Goal: Task Accomplishment & Management: Manage account settings

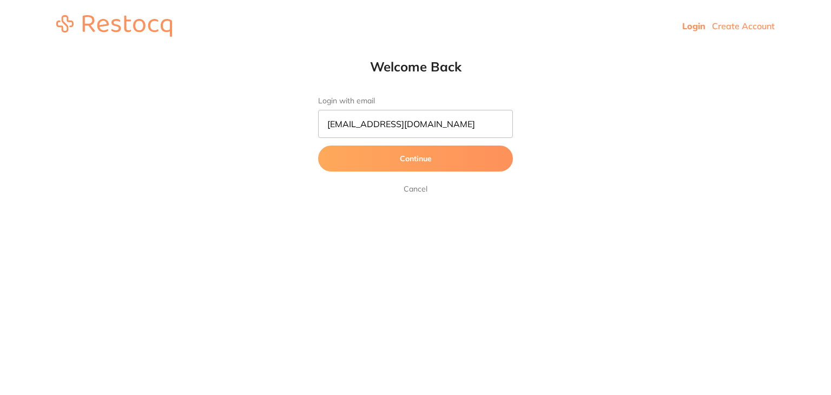
type input "[EMAIL_ADDRESS][DOMAIN_NAME]"
click at [400, 163] on button "Continue" at bounding box center [415, 159] width 195 height 26
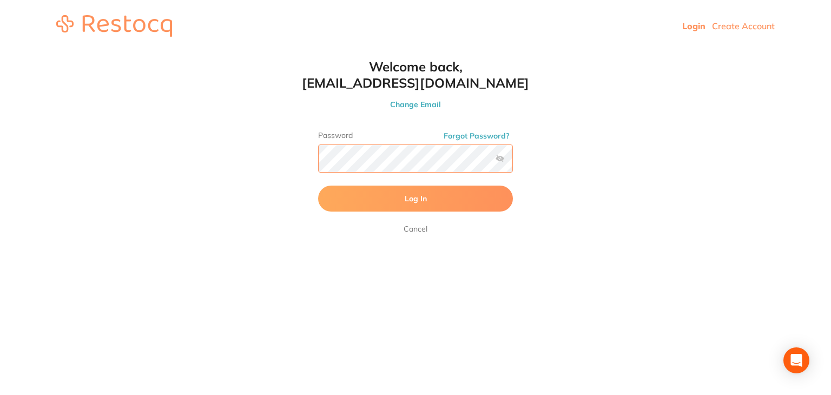
click at [318, 186] on button "Log In" at bounding box center [415, 199] width 195 height 26
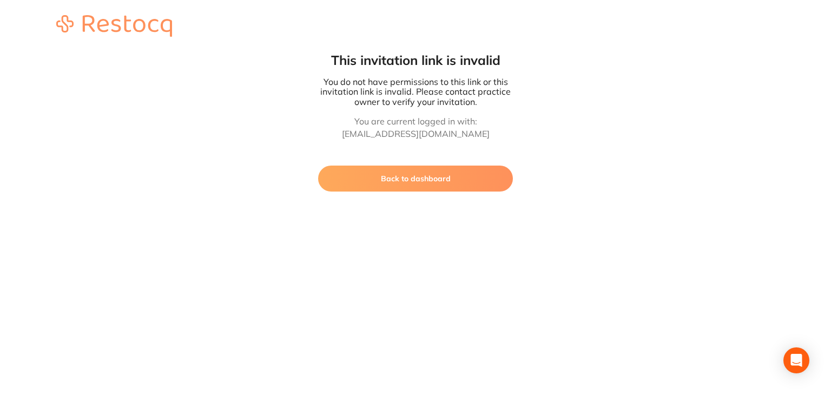
click at [411, 170] on button "Back to dashboard" at bounding box center [415, 179] width 195 height 26
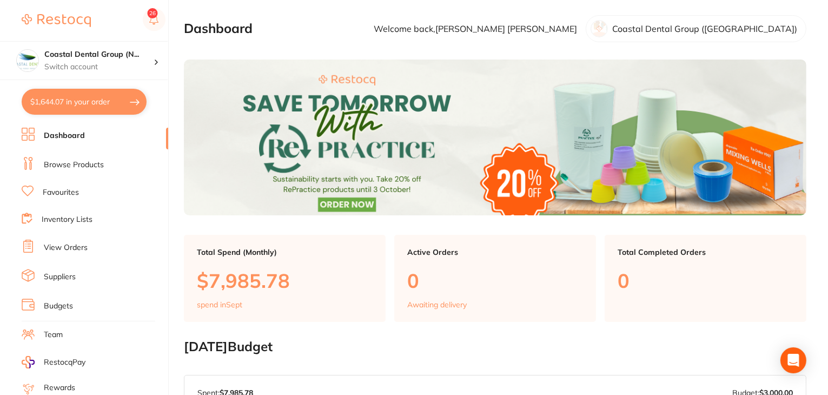
scroll to position [109, 0]
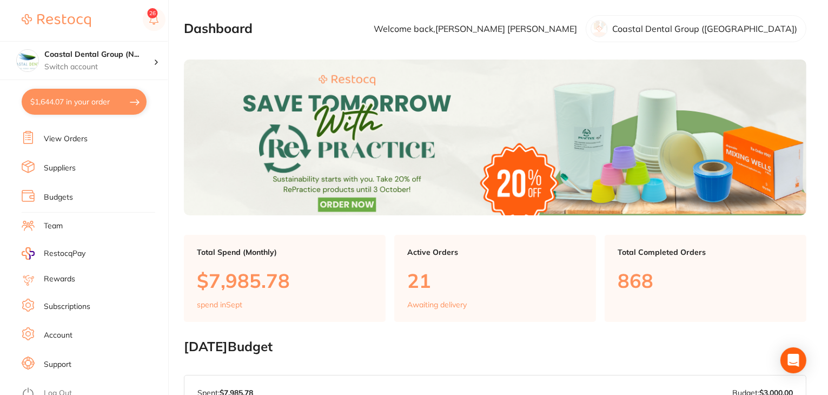
checkbox input "true"
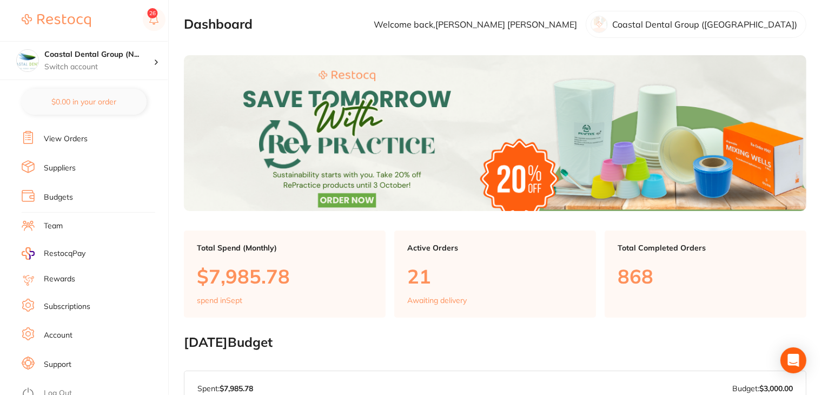
scroll to position [325, 0]
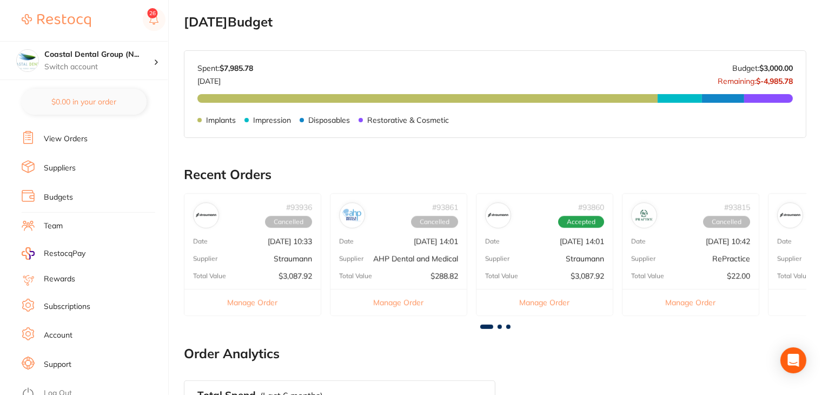
click at [52, 388] on link "Log Out" at bounding box center [58, 393] width 28 height 11
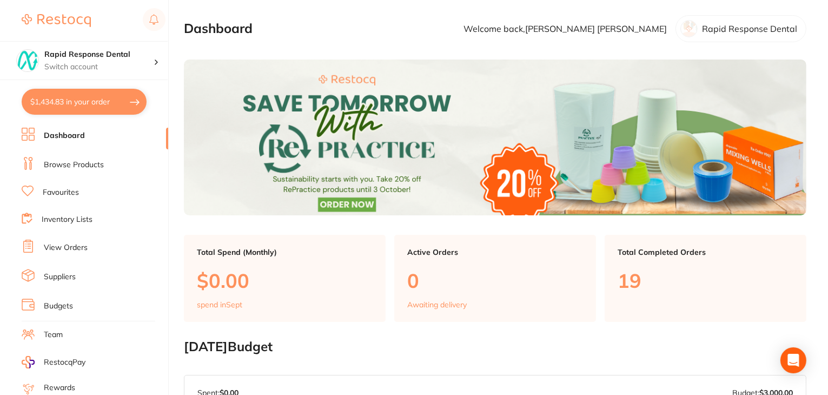
click at [56, 329] on link "Team" at bounding box center [53, 334] width 19 height 11
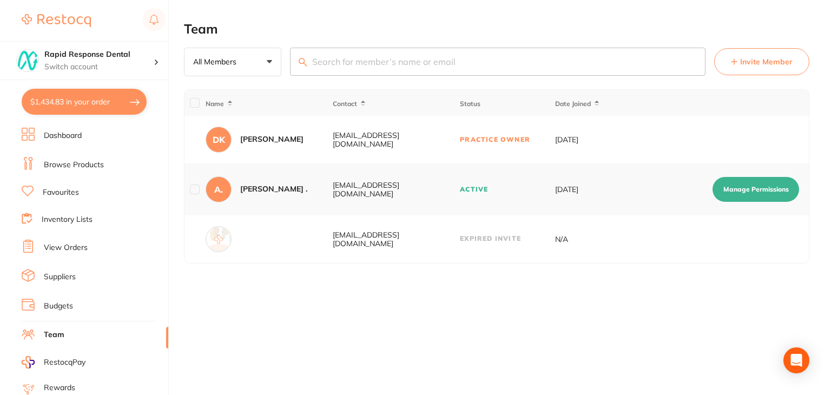
drag, startPoint x: 448, startPoint y: 239, endPoint x: 329, endPoint y: 239, distance: 119.0
click at [329, 239] on tr "winstory_ordering@outlook.com Expired Invite N/A" at bounding box center [496, 239] width 624 height 48
copy div "winstory_ordering@outlook.com"
click at [776, 62] on span "Invite Member" at bounding box center [766, 61] width 52 height 11
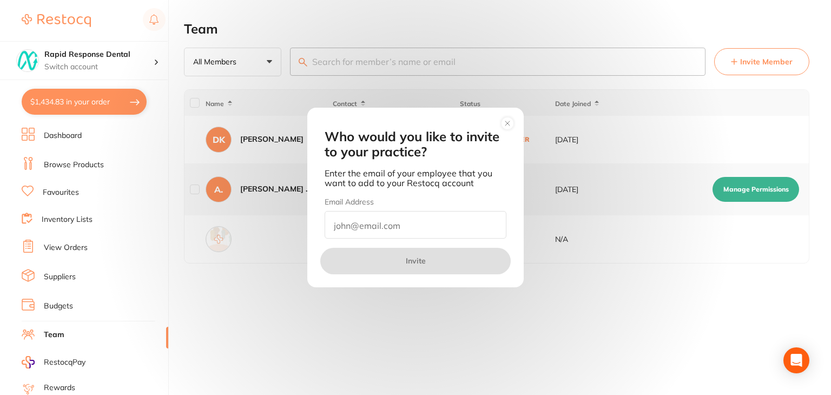
drag, startPoint x: 350, startPoint y: 230, endPoint x: 384, endPoint y: 222, distance: 34.6
click at [352, 230] on input "email" at bounding box center [416, 225] width 182 height 28
paste input "winstory_ordering@outlook.com"
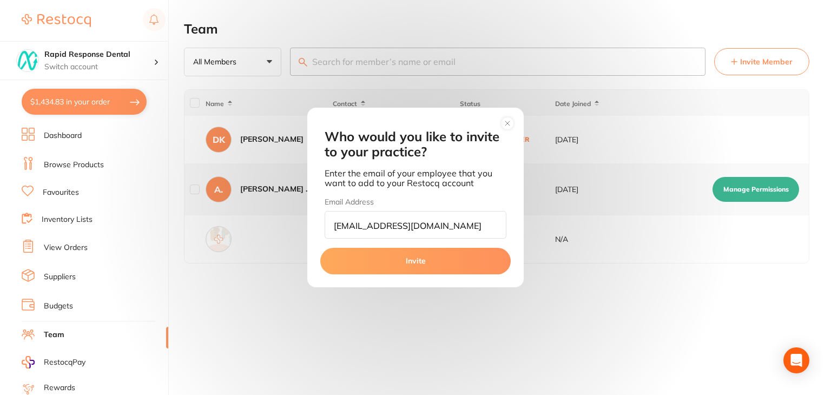
type input "winstory_ordering@outlook.com"
click at [410, 269] on button "Invite" at bounding box center [415, 261] width 190 height 26
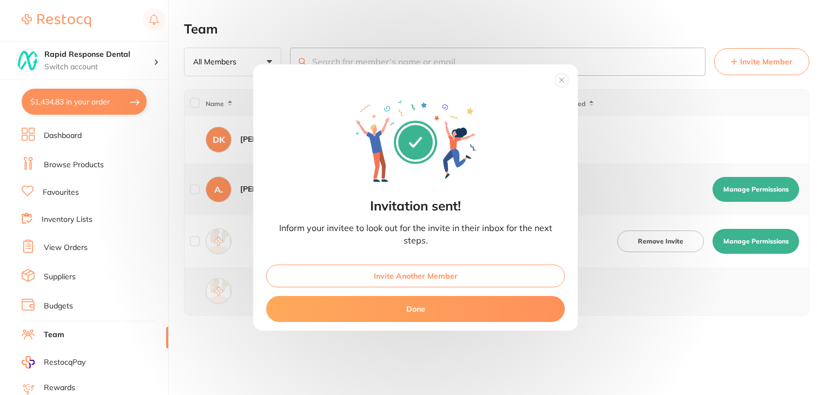
drag, startPoint x: 457, startPoint y: 305, endPoint x: 470, endPoint y: 306, distance: 13.0
click at [460, 305] on button "Done" at bounding box center [415, 309] width 299 height 26
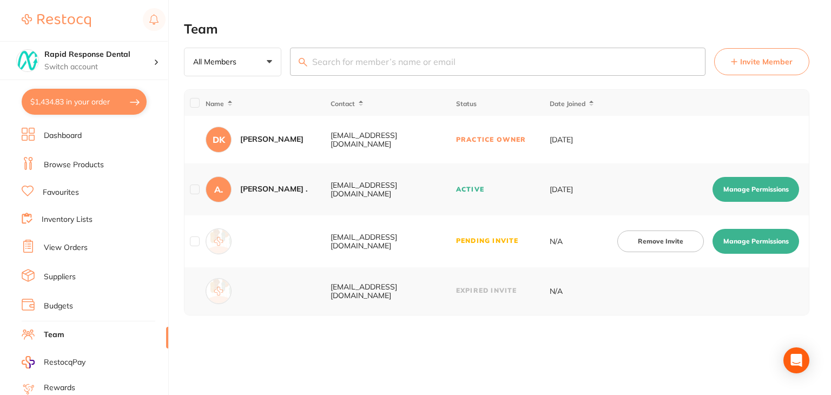
click at [742, 245] on button "Manage Permissions" at bounding box center [756, 241] width 87 height 25
checkbox input "true"
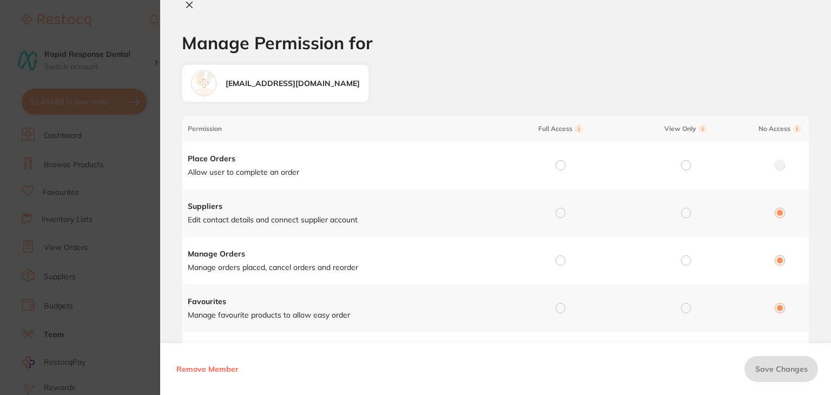
drag, startPoint x: 563, startPoint y: 164, endPoint x: 565, endPoint y: 206, distance: 41.2
click at [563, 167] on div at bounding box center [561, 166] width 10 height 10
click at [556, 213] on input "radio" at bounding box center [561, 213] width 10 height 10
radio input "true"
radio input "false"
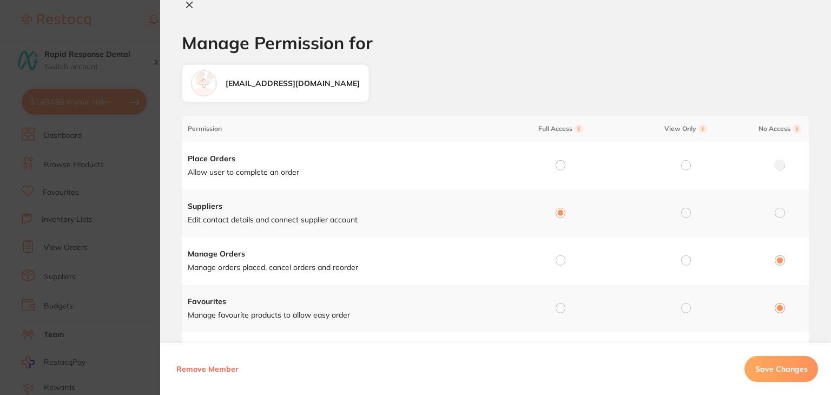
click at [558, 259] on input "radio" at bounding box center [561, 260] width 10 height 10
radio input "true"
radio input "false"
click at [556, 166] on input "radio" at bounding box center [561, 165] width 10 height 10
radio input "true"
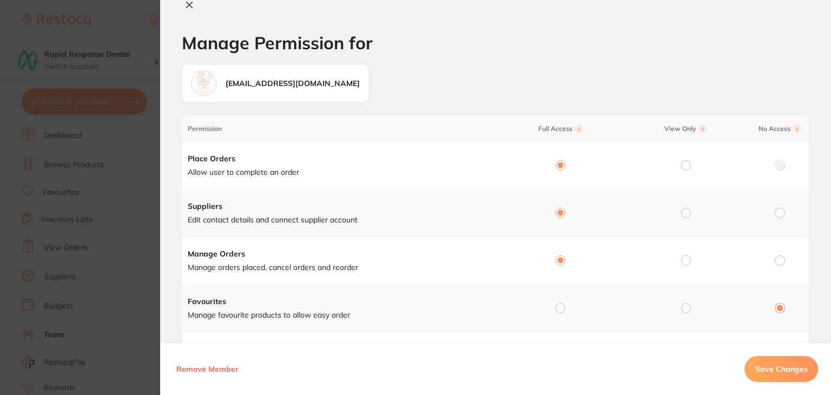
radio input "false"
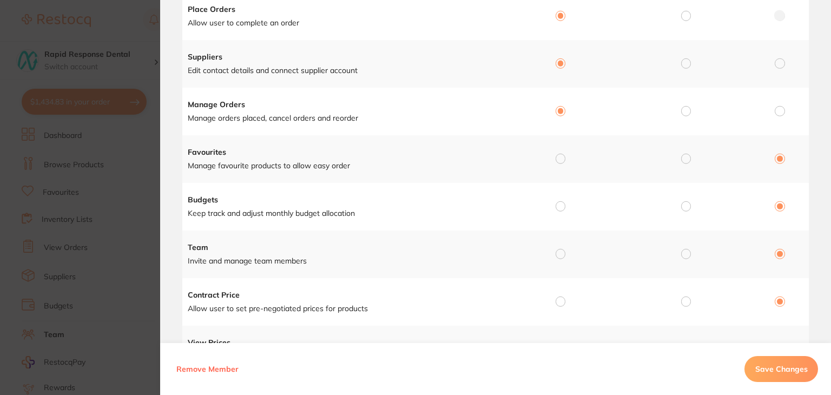
scroll to position [162, 0]
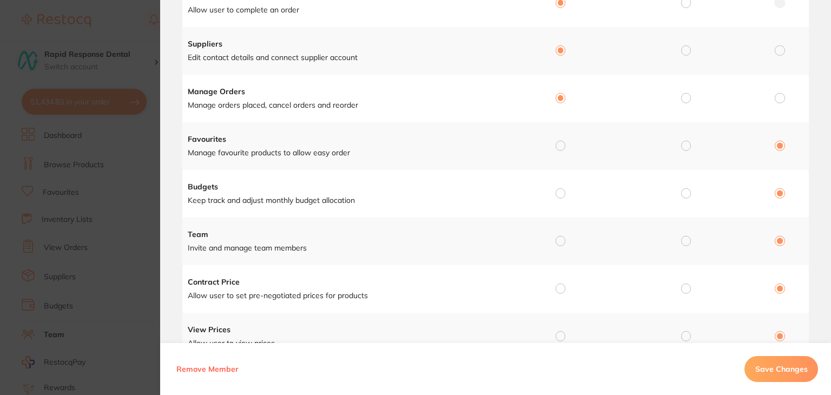
click at [562, 144] on input "radio" at bounding box center [561, 146] width 10 height 10
radio input "true"
radio input "false"
click at [556, 187] on td at bounding box center [559, 194] width 126 height 48
drag, startPoint x: 557, startPoint y: 193, endPoint x: 559, endPoint y: 218, distance: 25.5
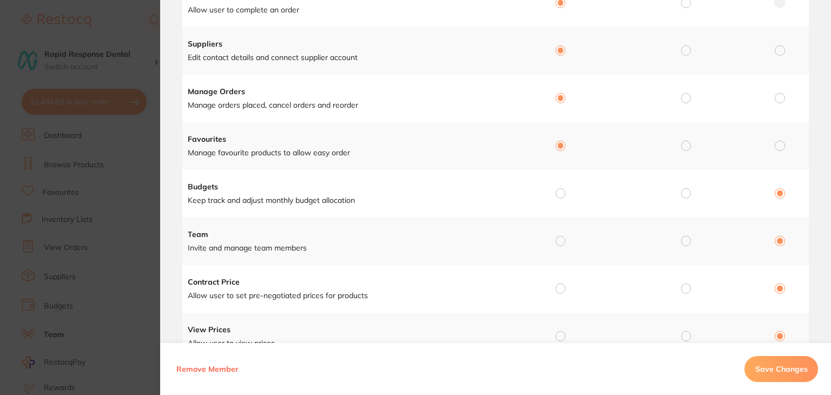
click at [557, 193] on input "radio" at bounding box center [561, 193] width 10 height 10
radio input "true"
radio input "false"
click at [558, 238] on input "radio" at bounding box center [561, 241] width 10 height 10
radio input "true"
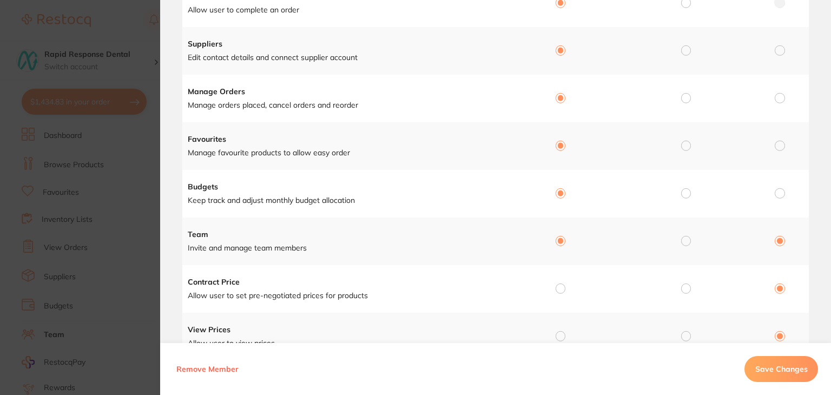
radio input "false"
click at [560, 289] on input "radio" at bounding box center [561, 288] width 10 height 10
radio input "true"
radio input "false"
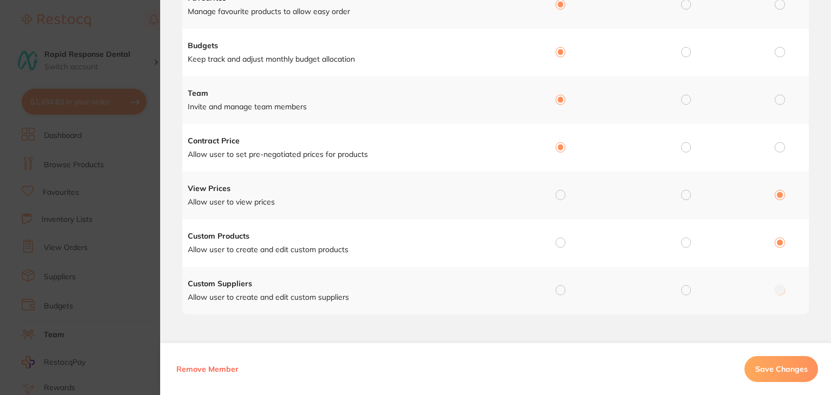
scroll to position [304, 0]
click at [560, 195] on input "radio" at bounding box center [561, 194] width 10 height 10
radio input "true"
radio input "false"
click at [556, 241] on input "radio" at bounding box center [561, 242] width 10 height 10
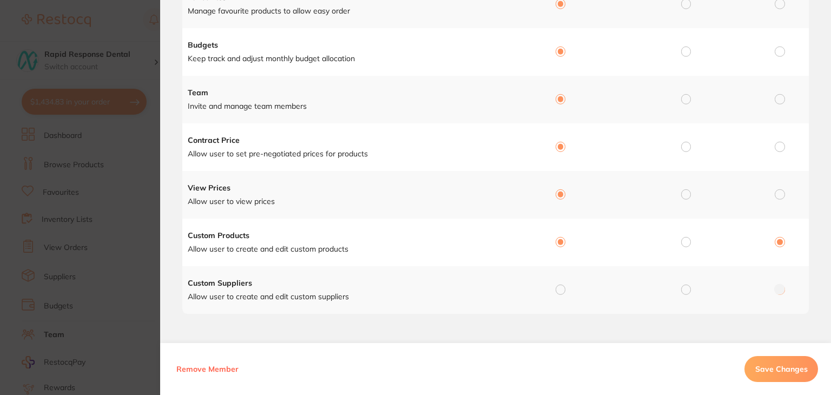
radio input "true"
radio input "false"
click at [556, 286] on input "radio" at bounding box center [561, 290] width 10 height 10
radio input "true"
radio input "false"
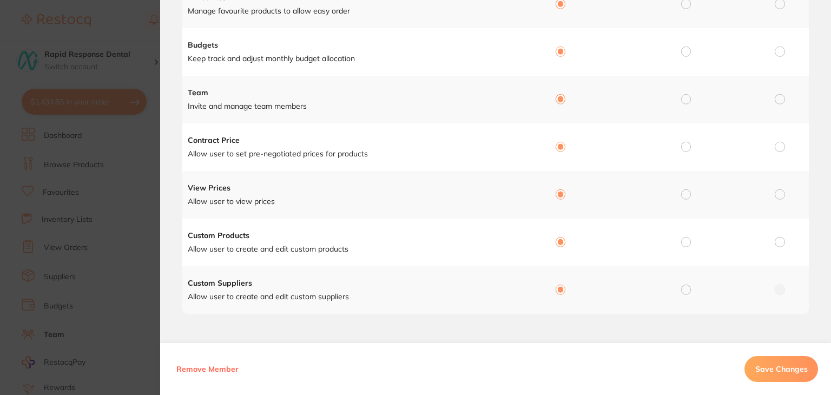
click at [780, 366] on span "Save Changes" at bounding box center [781, 369] width 52 height 10
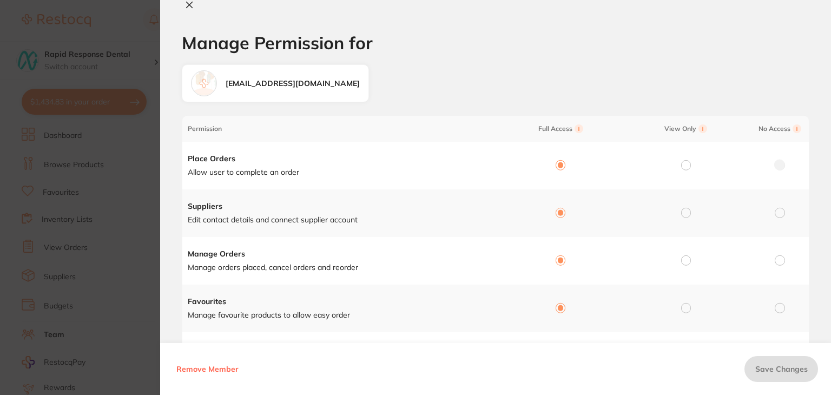
click at [186, 7] on icon at bounding box center [189, 5] width 9 height 9
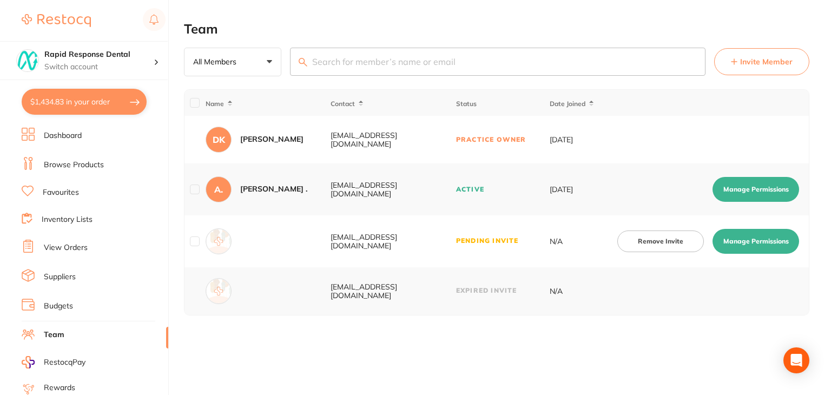
checkbox input "false"
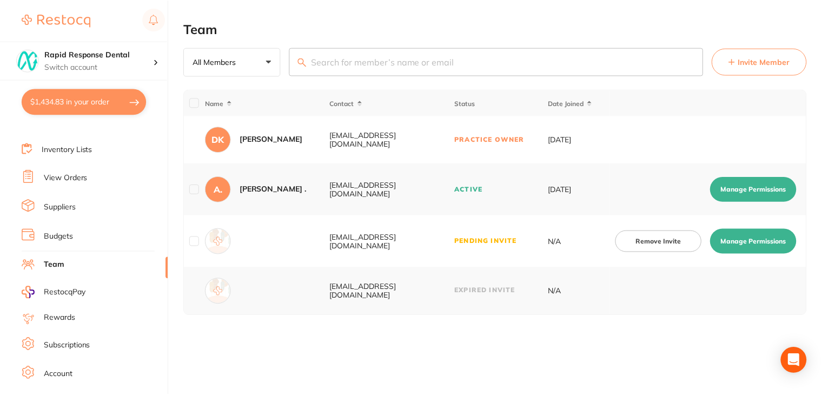
scroll to position [109, 0]
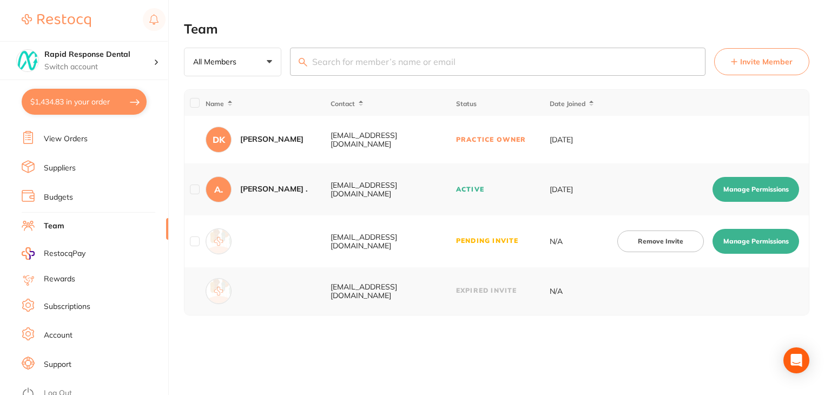
click at [76, 301] on link "Subscriptions" at bounding box center [67, 306] width 47 height 11
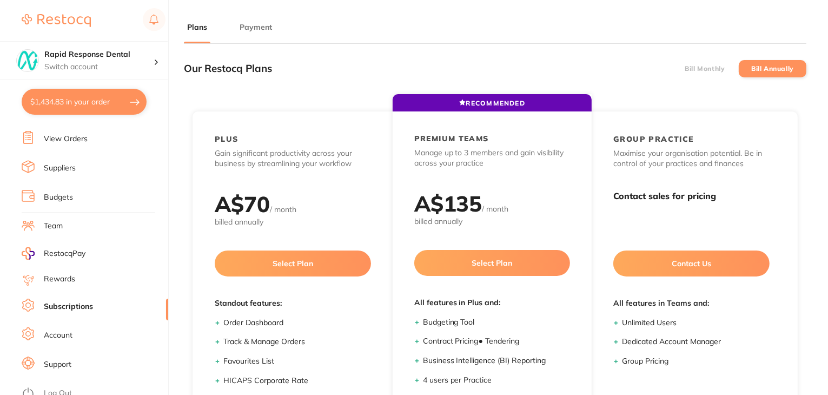
click at [260, 28] on button "Payment" at bounding box center [255, 27] width 39 height 10
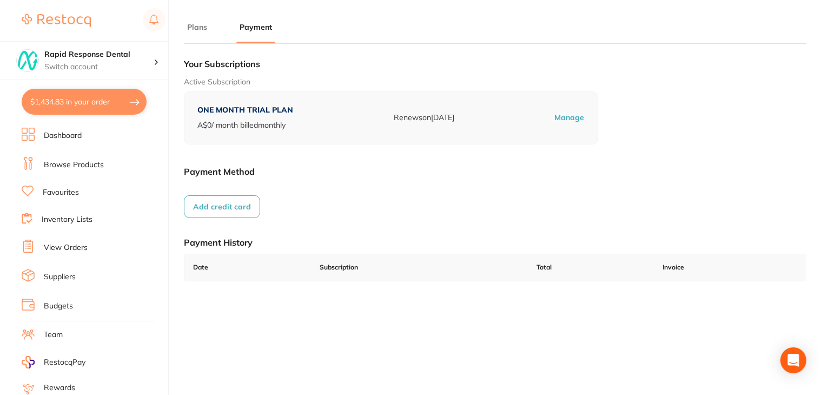
click at [67, 272] on link "Suppliers" at bounding box center [60, 277] width 32 height 11
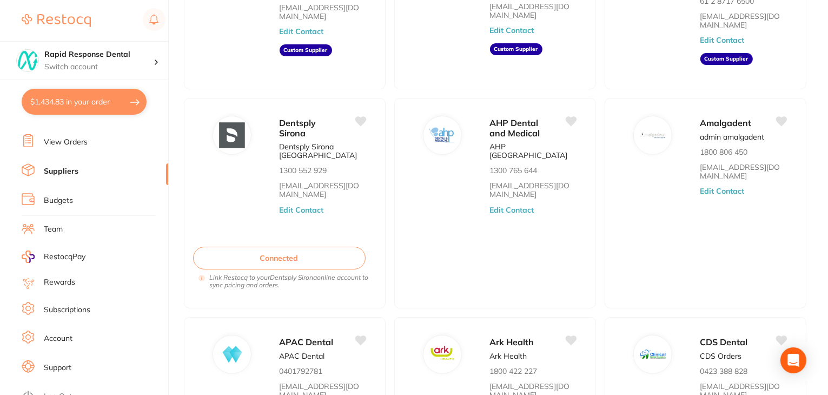
scroll to position [109, 0]
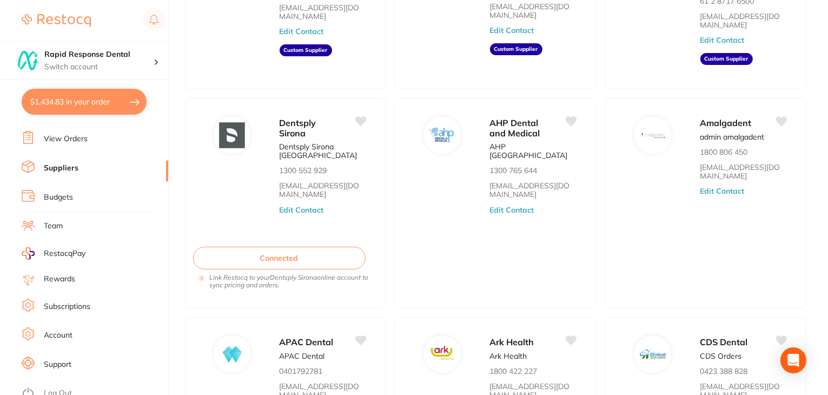
click at [65, 385] on li "Log Out" at bounding box center [93, 393] width 143 height 16
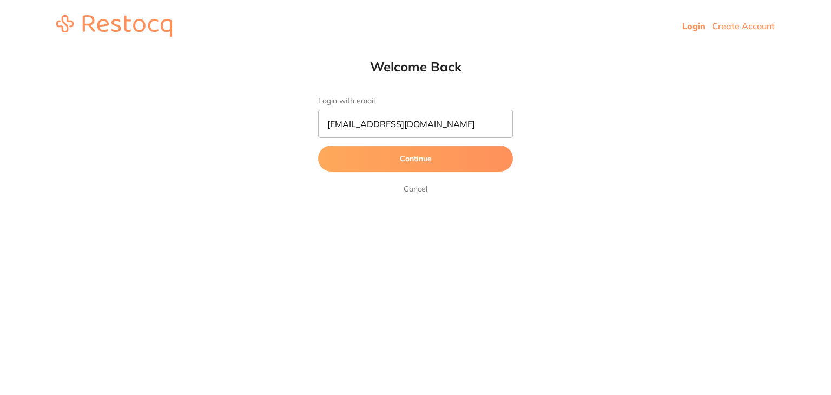
click at [428, 131] on input "dhanie@restocq.com" at bounding box center [415, 124] width 195 height 28
click at [415, 122] on input "dhanie@restocq.com" at bounding box center [415, 124] width 195 height 28
click at [441, 115] on input "dhanie@restocq.com" at bounding box center [415, 124] width 195 height 28
drag, startPoint x: 351, startPoint y: 120, endPoint x: 265, endPoint y: 124, distance: 85.6
click at [265, 52] on html "Login Create Account Welcome Back Login with email dhanie@restocq.com Continue …" at bounding box center [415, 26] width 831 height 52
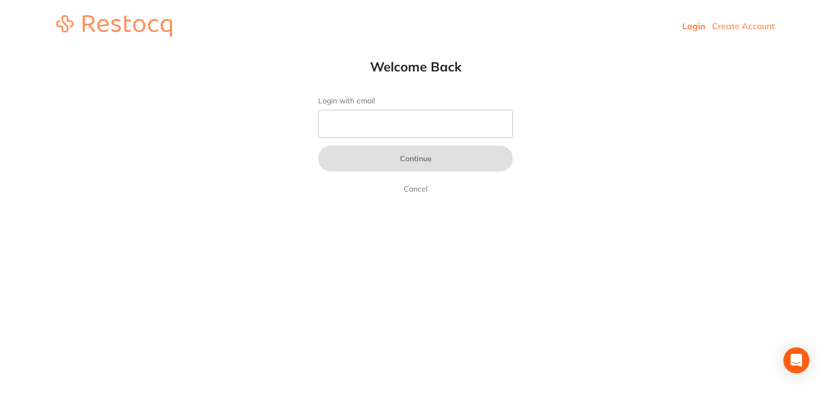
click at [365, 127] on input "Login with email" at bounding box center [415, 124] width 195 height 28
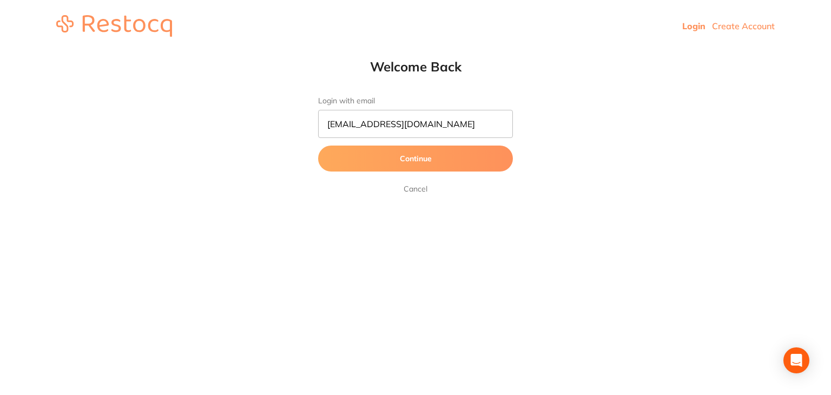
drag, startPoint x: 409, startPoint y: 123, endPoint x: 415, endPoint y: 122, distance: 6.7
click at [409, 123] on input "dhanie@restocq.com" at bounding box center [415, 124] width 195 height 28
drag, startPoint x: 424, startPoint y: 122, endPoint x: 304, endPoint y: 136, distance: 121.5
click at [304, 136] on div "Welcome Back Login with email dhanie@restocq.com Continue Cancel" at bounding box center [415, 126] width 238 height 137
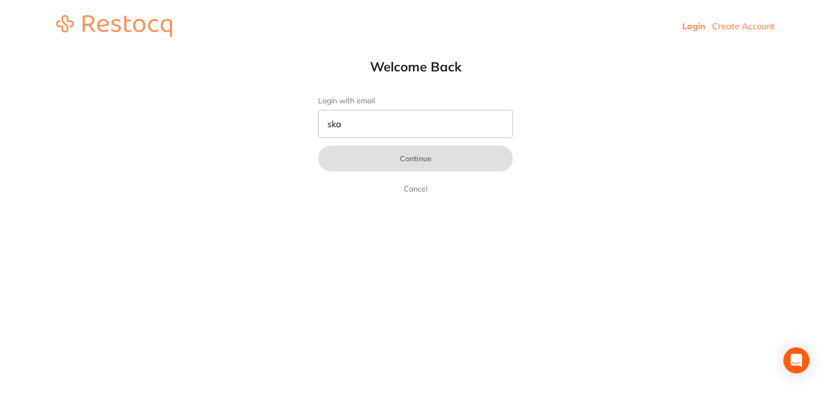
type input "skan"
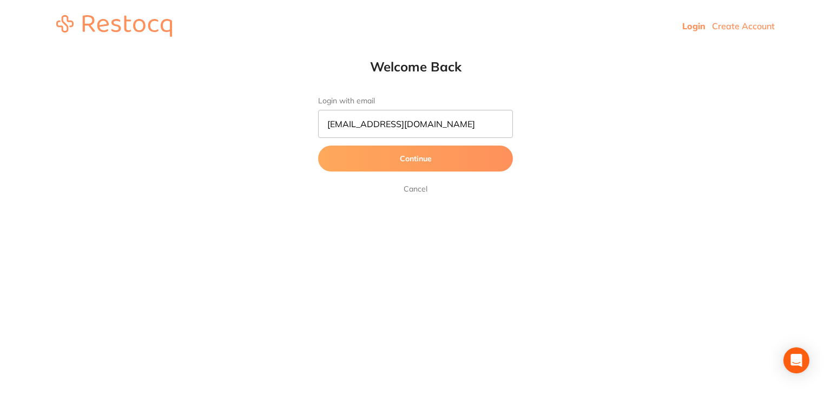
click at [439, 75] on div "Welcome Back Login with email [PERSON_NAME][EMAIL_ADDRESS][DOMAIN_NAME] Continu…" at bounding box center [415, 126] width 238 height 137
drag, startPoint x: 439, startPoint y: 128, endPoint x: 472, endPoint y: 111, distance: 37.3
click at [439, 128] on input "[EMAIL_ADDRESS][DOMAIN_NAME]" at bounding box center [415, 124] width 195 height 28
type input "[EMAIL_ADDRESS][DOMAIN_NAME]"
click at [404, 157] on button "Continue" at bounding box center [415, 159] width 195 height 26
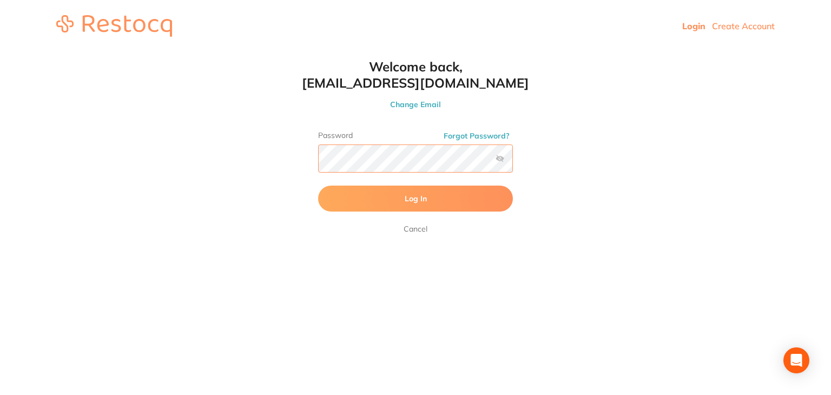
click at [318, 186] on button "Log In" at bounding box center [415, 199] width 195 height 26
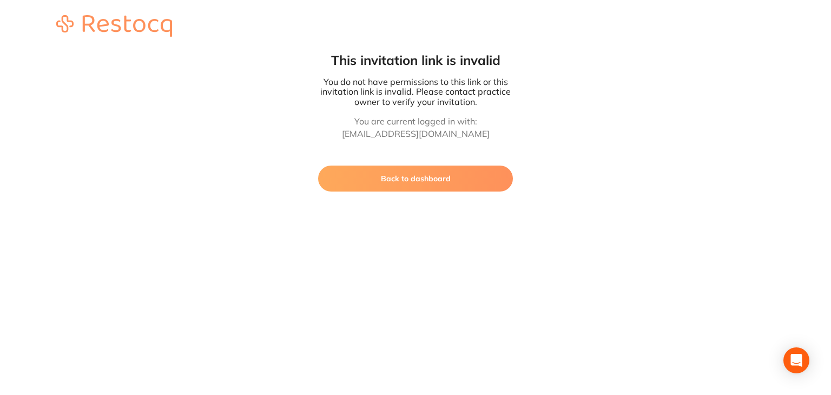
click at [405, 178] on button "Back to dashboard" at bounding box center [415, 179] width 195 height 26
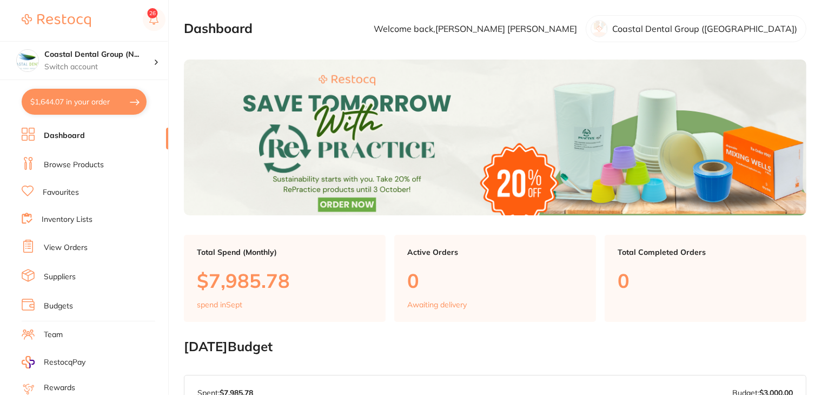
checkbox input "false"
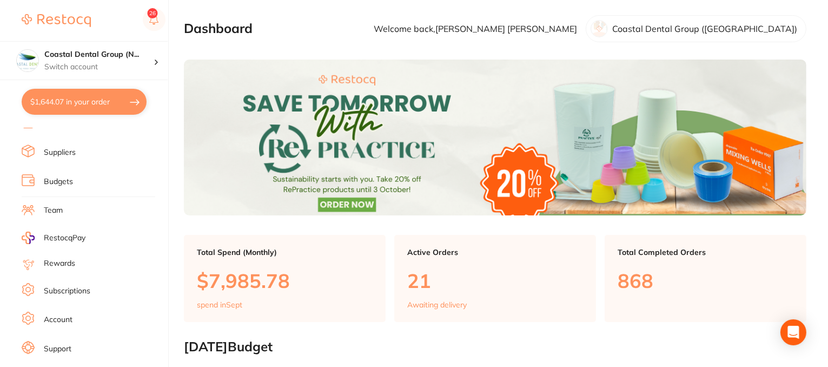
scroll to position [137, 0]
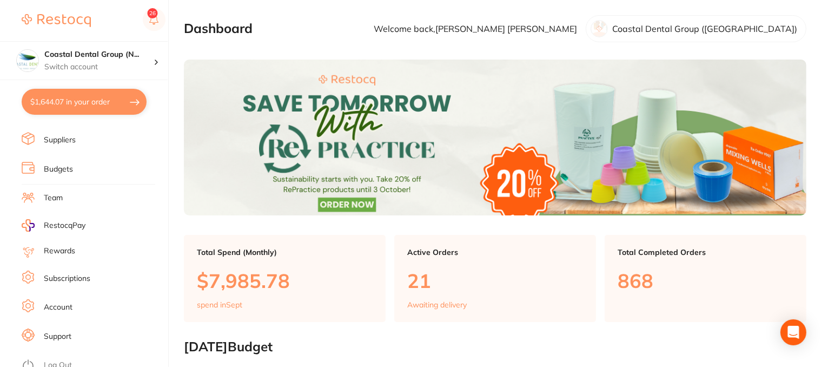
click at [58, 331] on link "Support" at bounding box center [58, 336] width 28 height 11
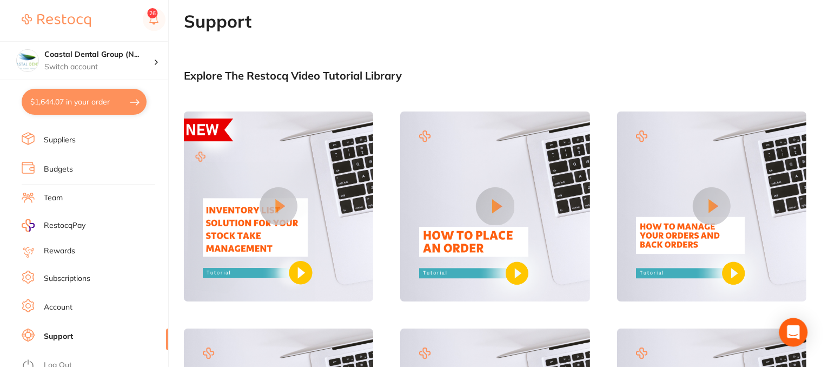
click at [797, 332] on icon "Open Intercom Messenger" at bounding box center [793, 332] width 12 height 14
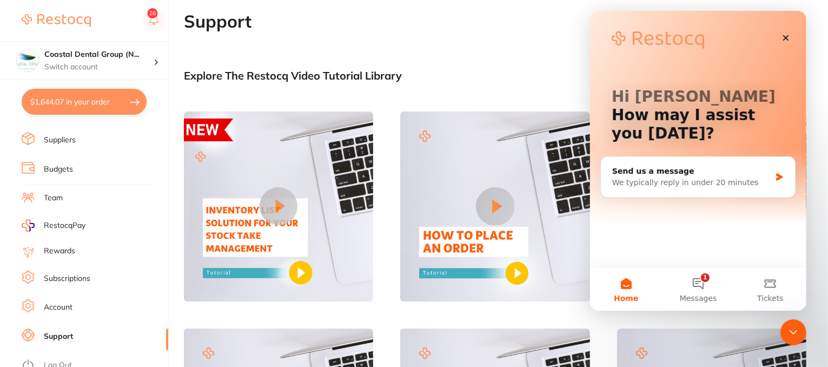
click at [459, 58] on main "Support Explore The Restocq Video Tutorial Library Tell us what you need help w…" at bounding box center [506, 223] width 644 height 425
click at [786, 39] on icon "Close" at bounding box center [785, 38] width 9 height 9
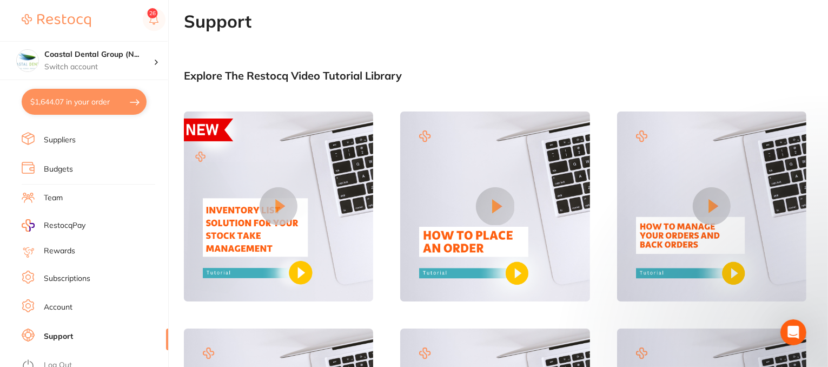
click at [58, 302] on link "Account" at bounding box center [58, 307] width 29 height 11
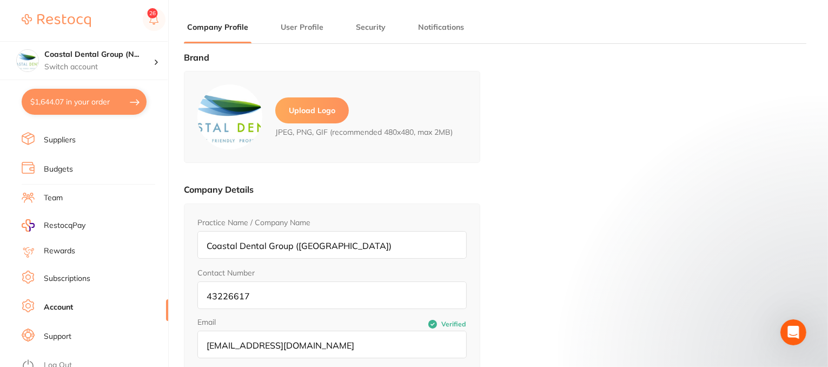
type input "[PERSON_NAME]"
type input "43226617"
type input "[EMAIL_ADDRESS][DOMAIN_NAME]"
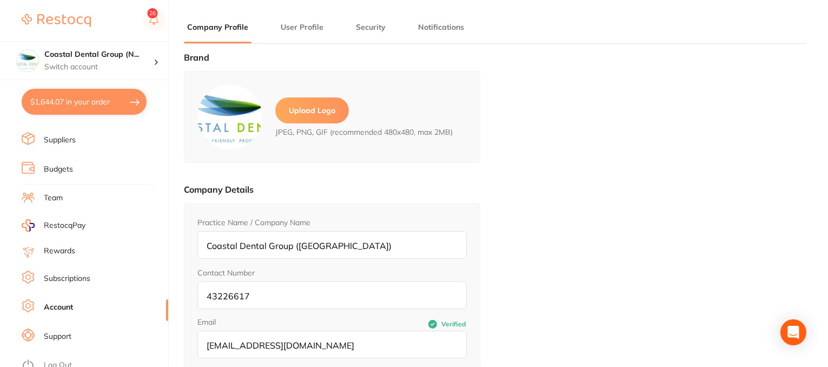
click at [363, 30] on button "Security" at bounding box center [371, 27] width 36 height 10
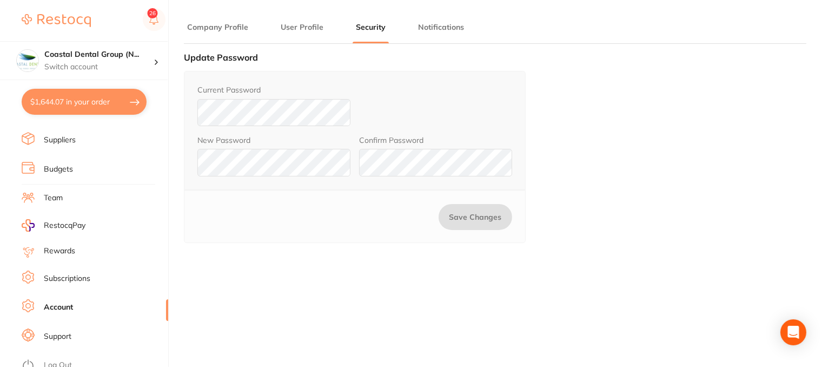
click at [79, 273] on link "Subscriptions" at bounding box center [67, 278] width 47 height 11
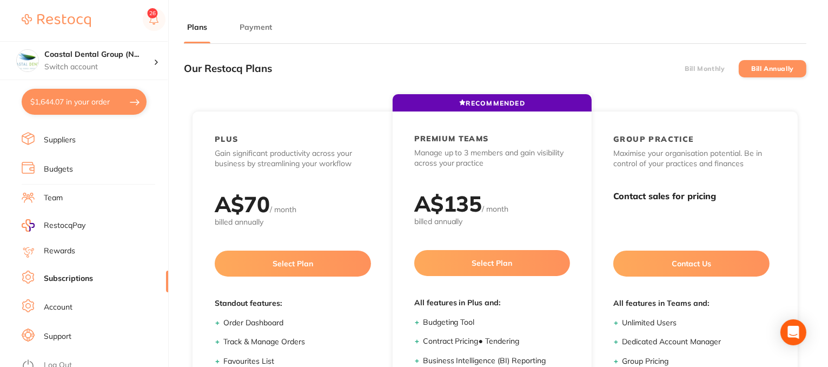
click at [255, 29] on button "Payment" at bounding box center [255, 27] width 39 height 10
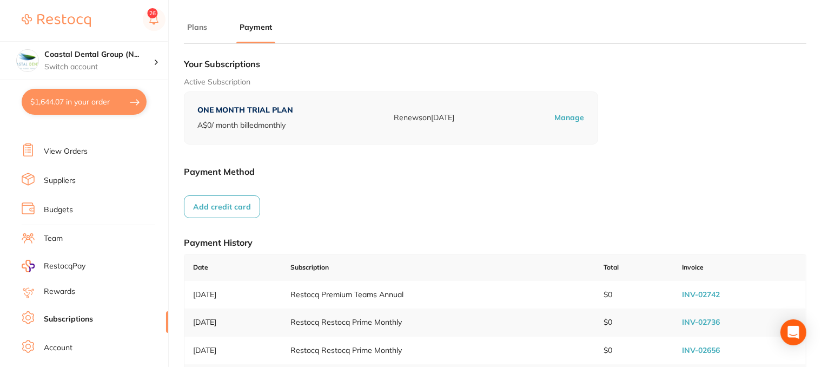
scroll to position [29, 0]
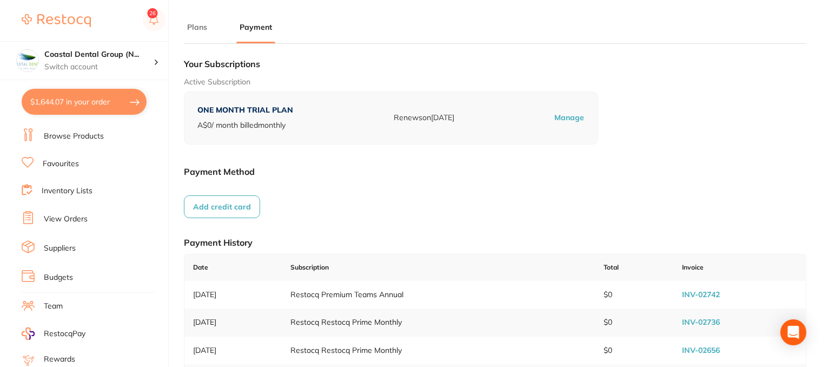
click at [63, 302] on link "Team" at bounding box center [53, 306] width 19 height 11
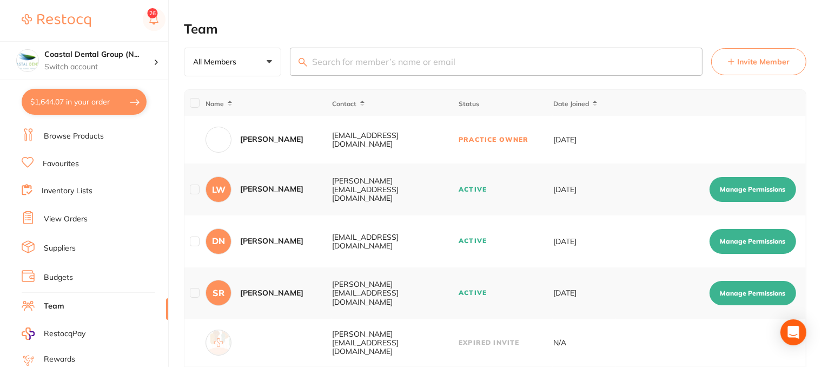
click at [727, 293] on button "Manage Permissions" at bounding box center [753, 293] width 87 height 25
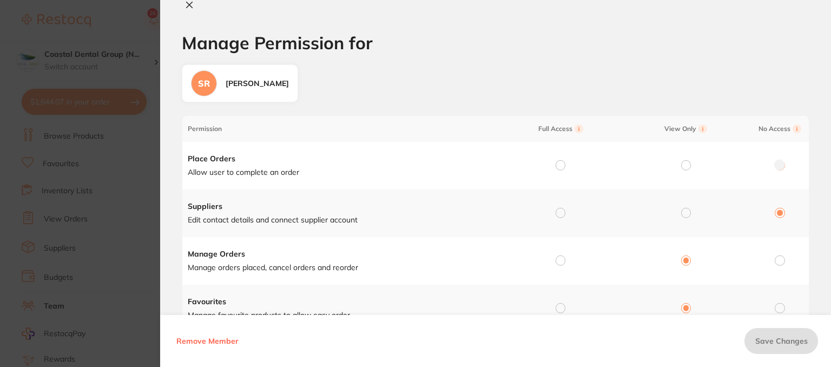
click at [188, 3] on icon at bounding box center [189, 5] width 9 height 9
checkbox input "false"
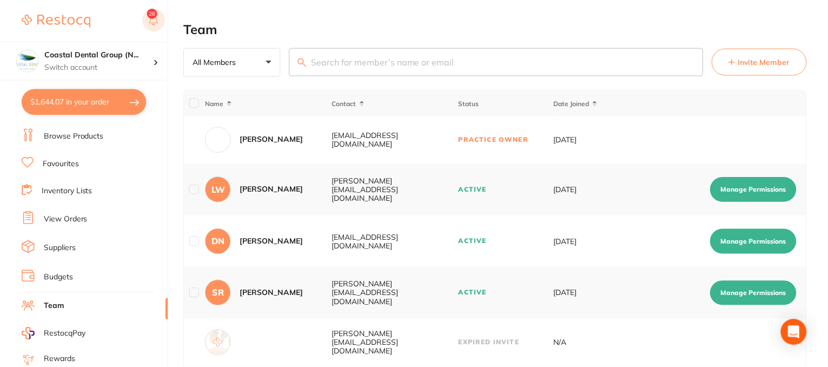
scroll to position [2, 0]
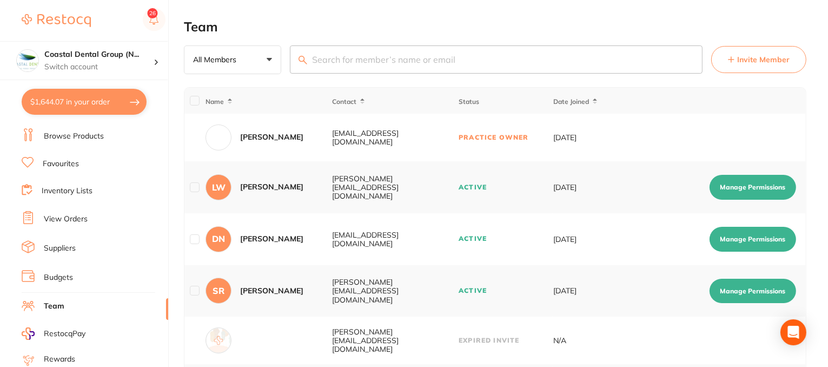
click at [60, 273] on link "Budgets" at bounding box center [58, 277] width 29 height 11
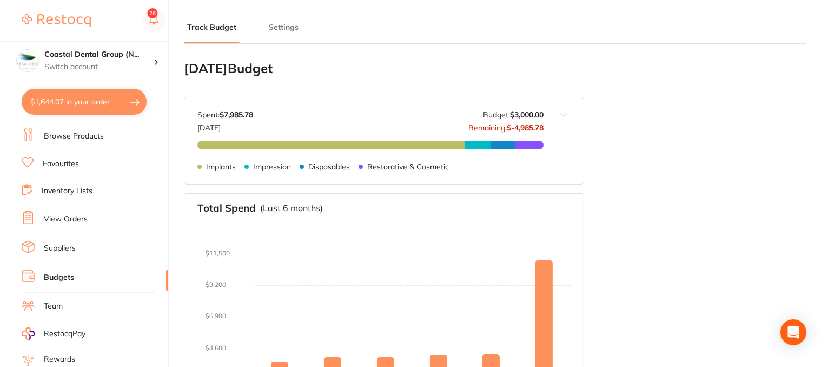
click at [280, 25] on button "Settings" at bounding box center [284, 27] width 36 height 10
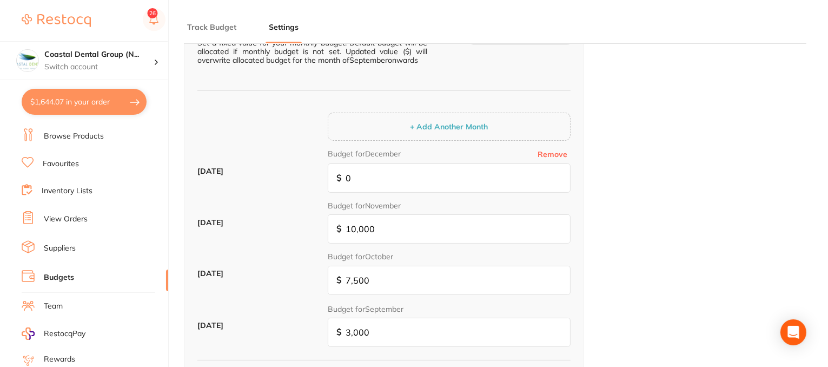
scroll to position [54, 0]
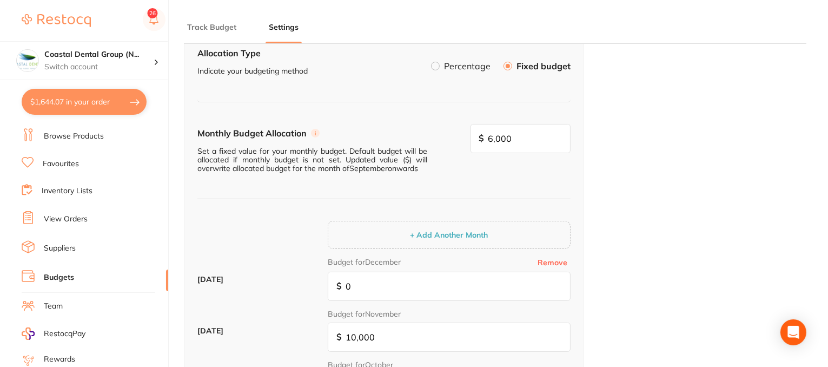
click at [438, 68] on label at bounding box center [435, 66] width 9 height 9
click at [431, 62] on input "Percentage" at bounding box center [431, 62] width 0 height 0
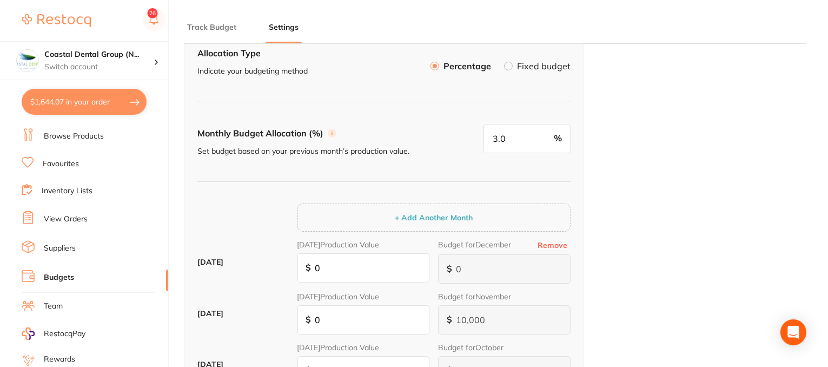
click at [208, 28] on button "Track Budget" at bounding box center [212, 27] width 56 height 10
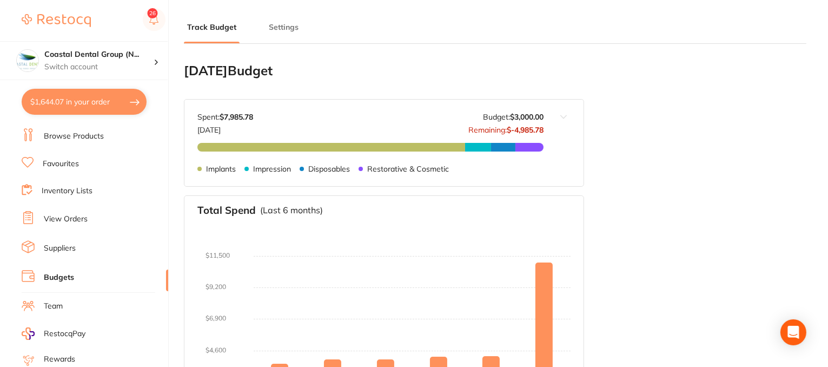
scroll to position [162, 0]
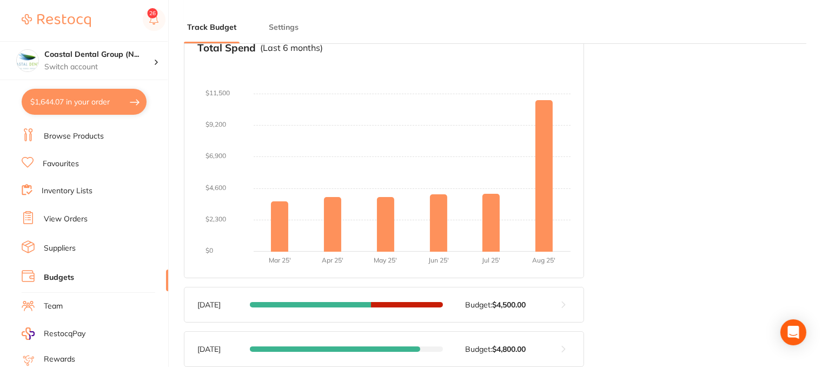
click at [565, 287] on button at bounding box center [564, 304] width 40 height 35
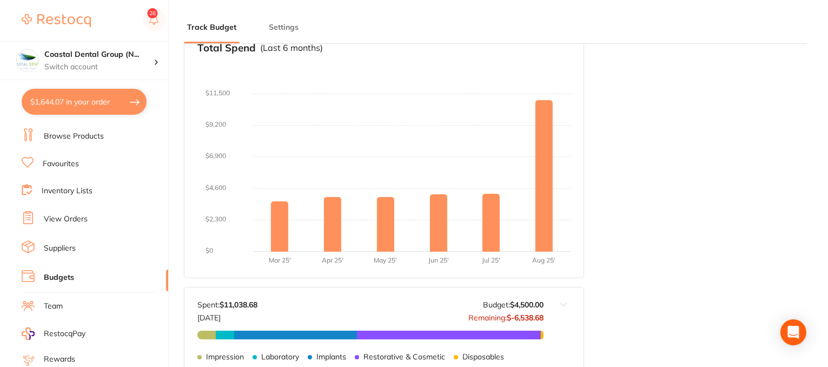
scroll to position [325, 0]
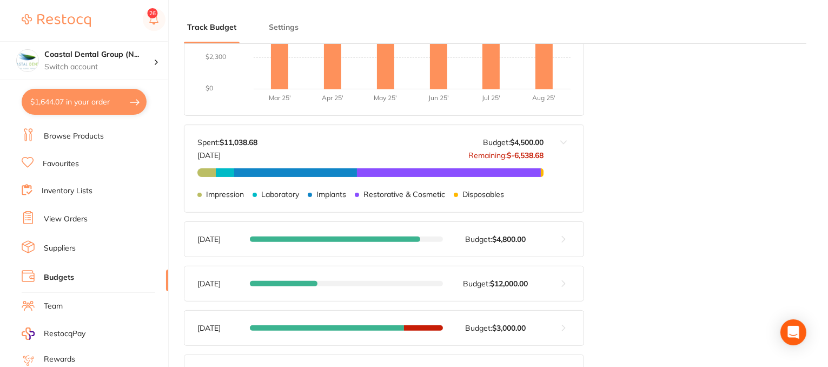
click at [61, 243] on link "Suppliers" at bounding box center [60, 248] width 32 height 11
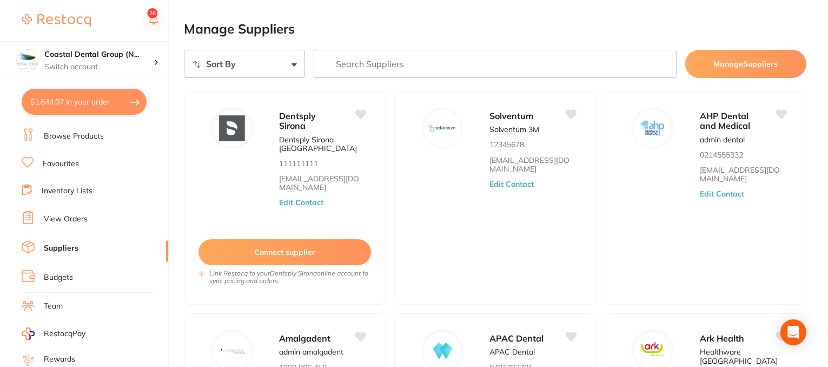
click at [378, 65] on input "search" at bounding box center [495, 64] width 363 height 28
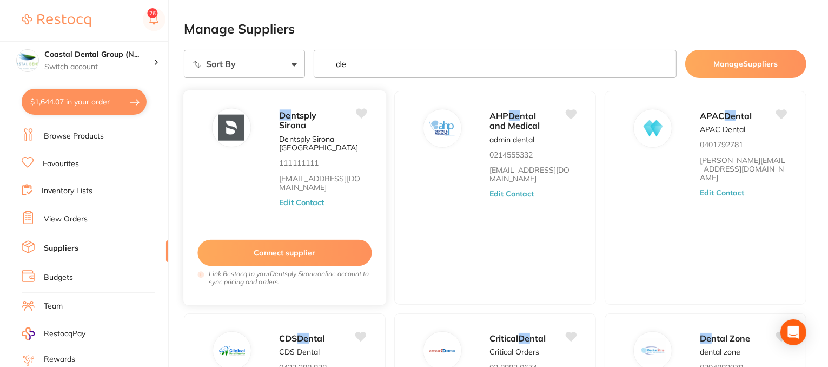
click at [292, 205] on button "Edit Contact" at bounding box center [301, 202] width 45 height 9
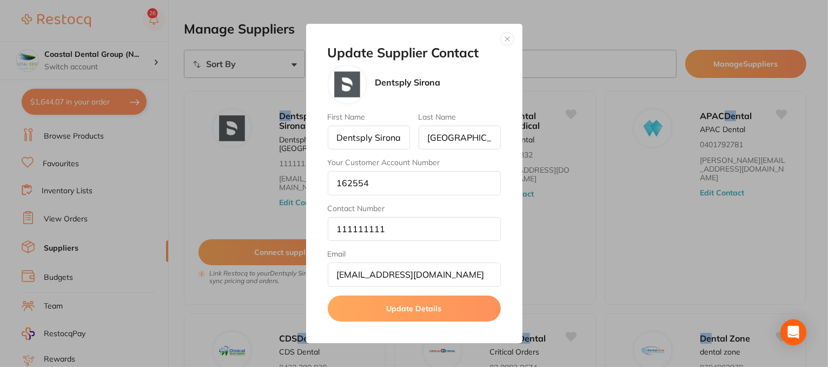
click at [505, 42] on button "button" at bounding box center [507, 38] width 13 height 13
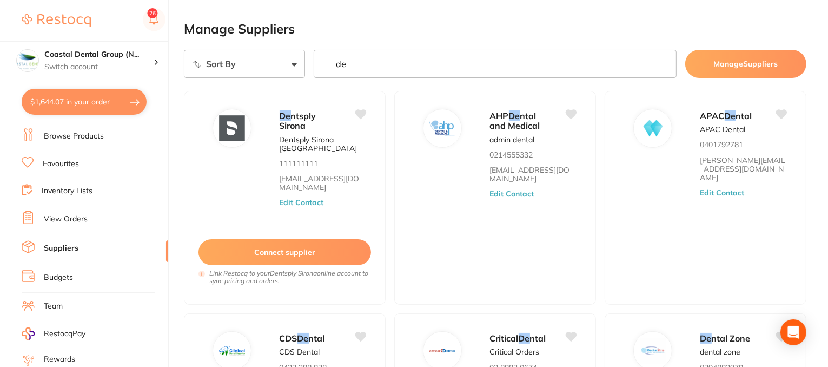
click at [364, 70] on input "de" at bounding box center [495, 64] width 363 height 28
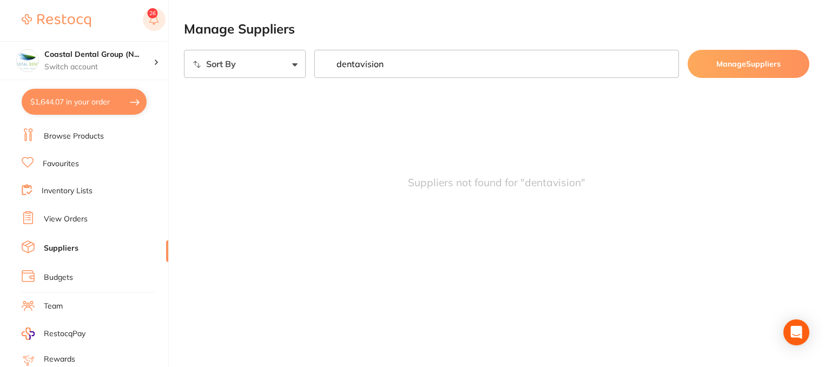
type input "dentavision"
click at [69, 162] on link "Browse Products" at bounding box center [74, 165] width 60 height 11
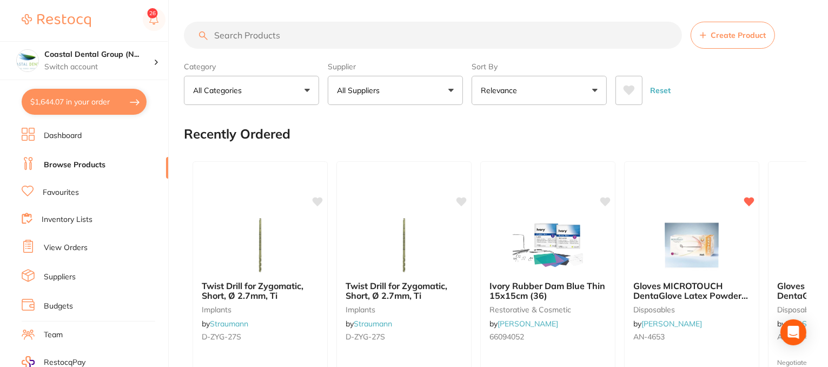
click at [451, 91] on button "All Suppliers" at bounding box center [395, 90] width 135 height 29
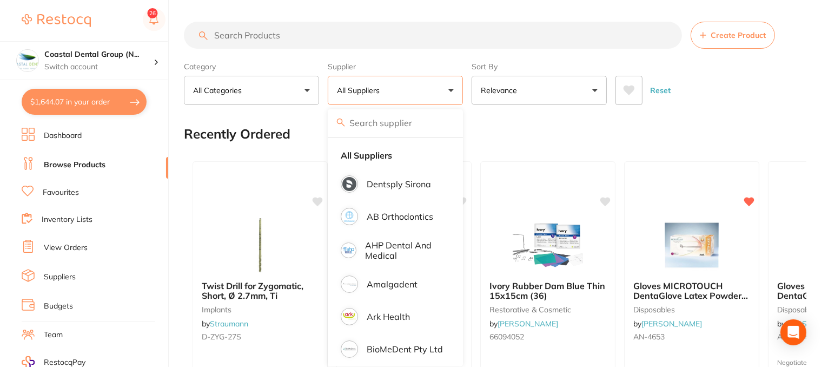
click at [286, 66] on label "Category" at bounding box center [251, 67] width 135 height 10
click at [285, 66] on label "Category" at bounding box center [251, 67] width 135 height 10
click at [698, 66] on div "Category All Categories All Categories 3D Printing anaesthetic articulating bur…" at bounding box center [495, 81] width 623 height 48
click at [247, 23] on input "search" at bounding box center [433, 35] width 498 height 27
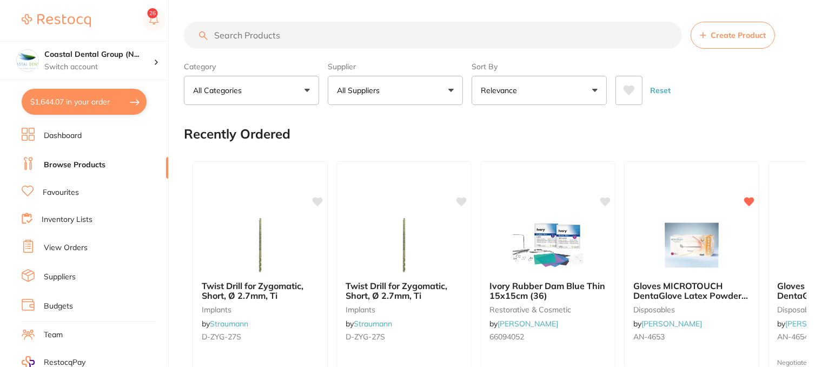
click at [245, 31] on input "search" at bounding box center [433, 35] width 498 height 27
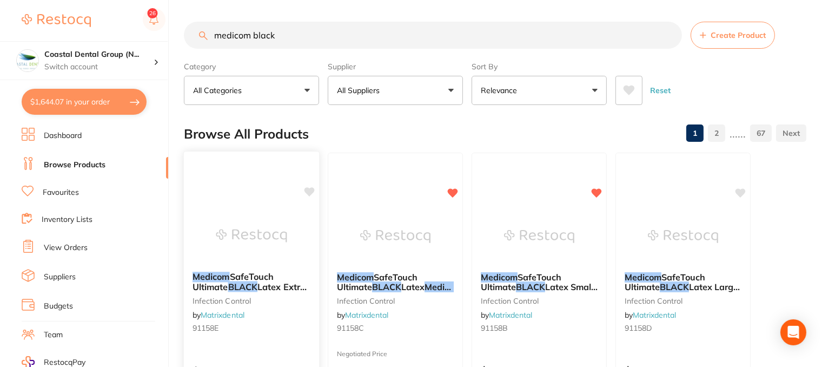
type input "medicom black"
click at [309, 193] on icon at bounding box center [310, 191] width 10 height 9
click at [69, 192] on link "Favourites" at bounding box center [61, 192] width 36 height 11
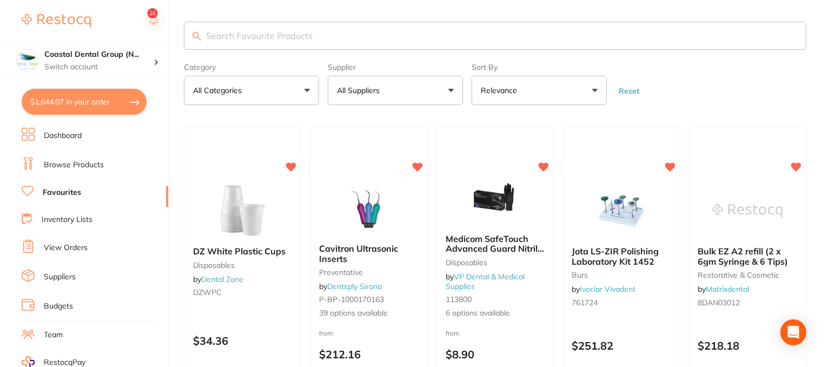
click at [70, 218] on link "Inventory Lists" at bounding box center [67, 219] width 51 height 11
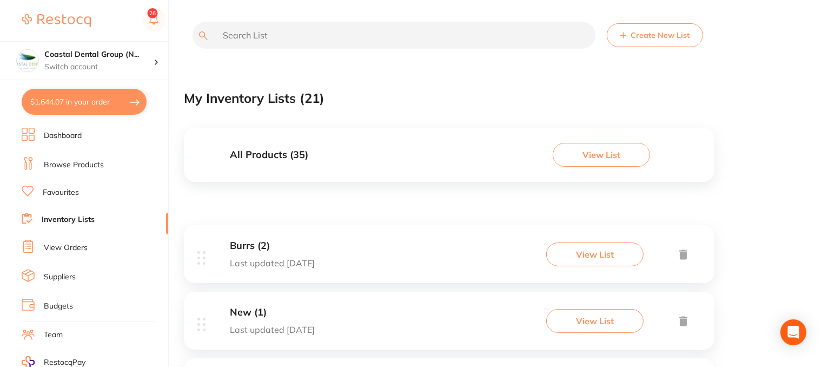
click at [89, 163] on link "Browse Products" at bounding box center [74, 165] width 60 height 11
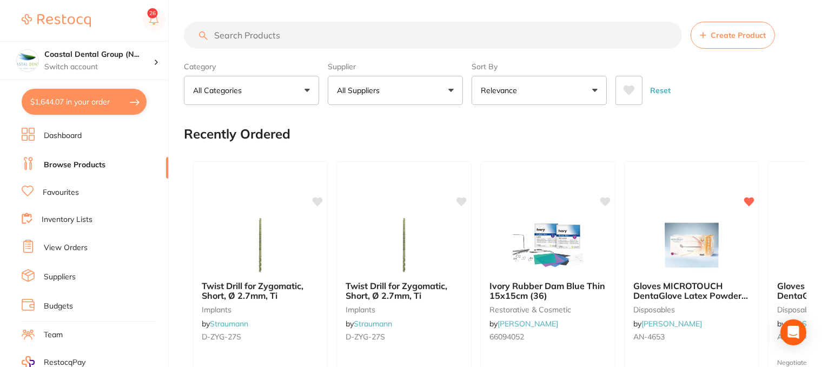
click at [112, 107] on button "$1,644.07 in your order" at bounding box center [84, 102] width 125 height 26
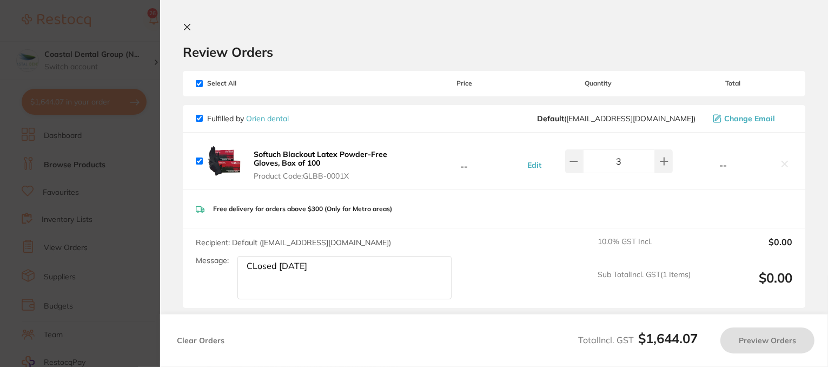
checkbox input "true"
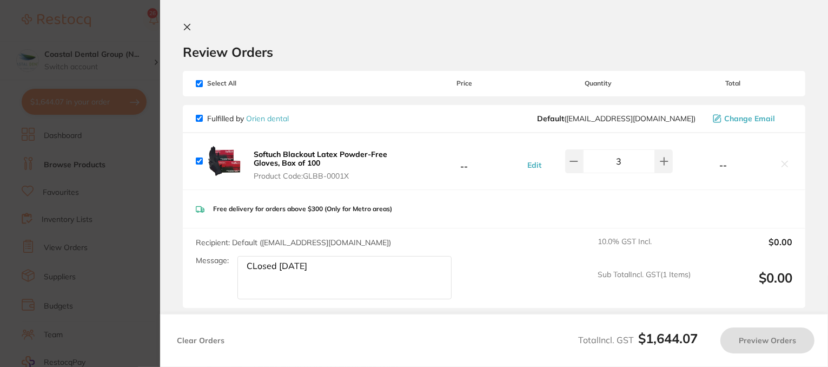
checkbox input "true"
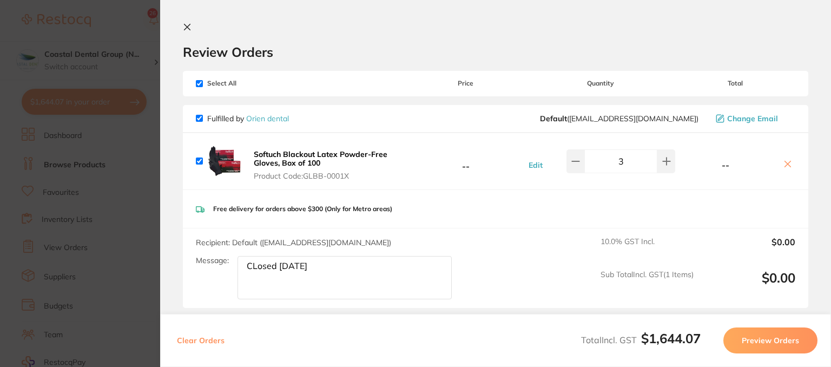
click at [197, 84] on input "checkbox" at bounding box center [199, 83] width 7 height 7
checkbox input "false"
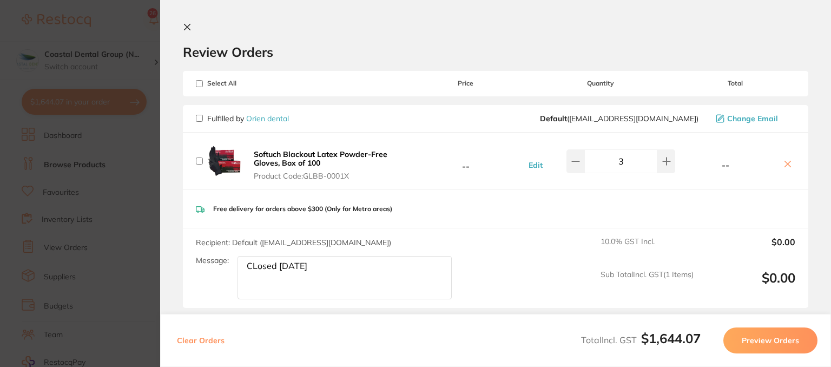
checkbox input "false"
click at [199, 117] on input "checkbox" at bounding box center [199, 118] width 7 height 7
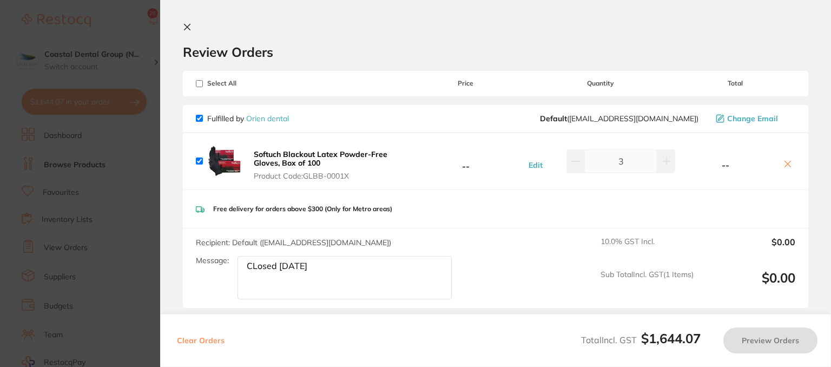
checkbox input "true"
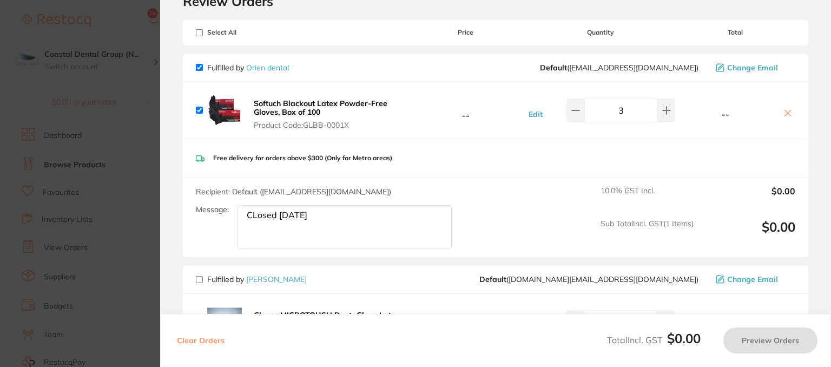
scroll to position [22, 0]
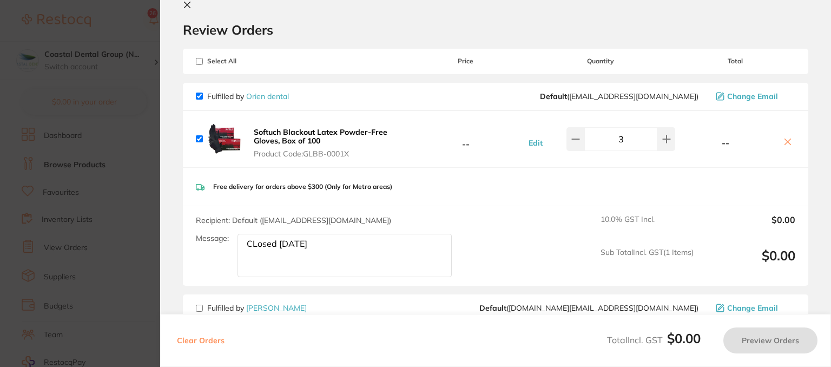
click at [319, 247] on textarea "CLosed [DATE]" at bounding box center [345, 255] width 214 height 43
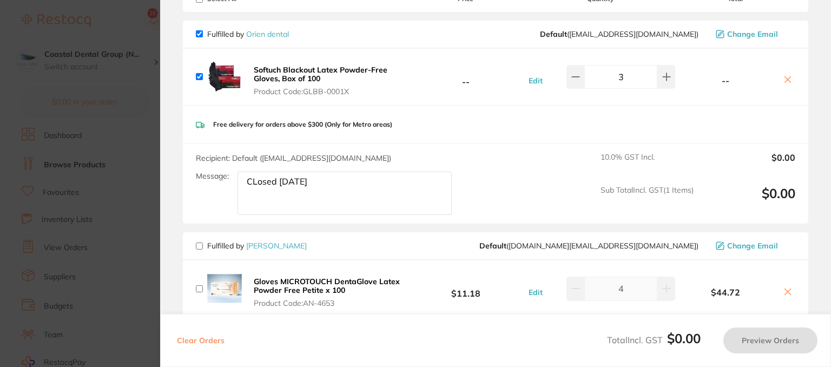
scroll to position [0, 0]
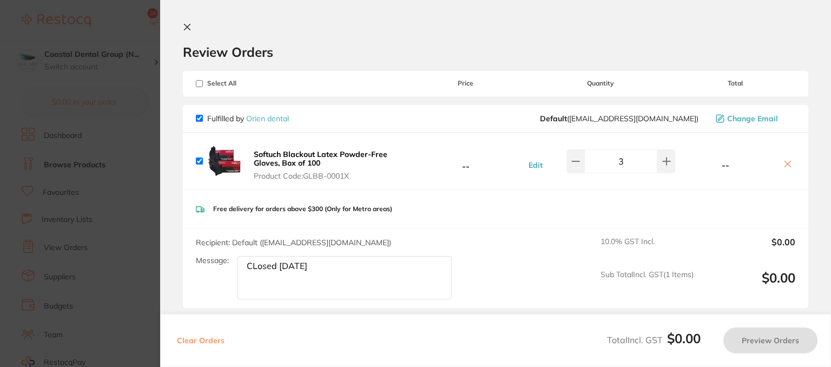
click at [199, 118] on input "checkbox" at bounding box center [199, 118] width 7 height 7
checkbox input "false"
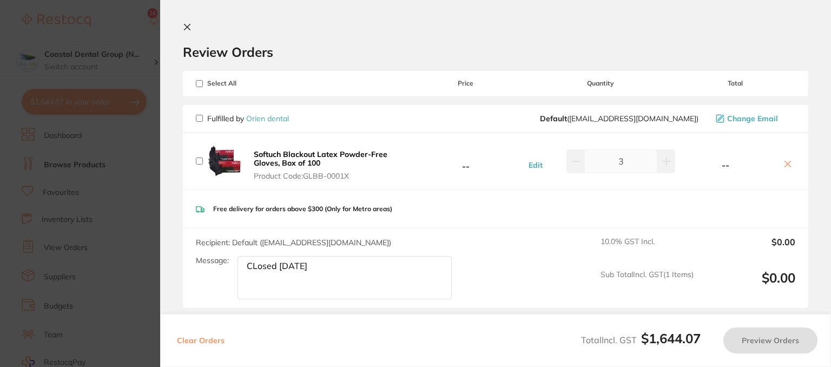
drag, startPoint x: 186, startPoint y: 25, endPoint x: 235, endPoint y: 80, distance: 73.1
click at [186, 25] on icon at bounding box center [187, 27] width 9 height 9
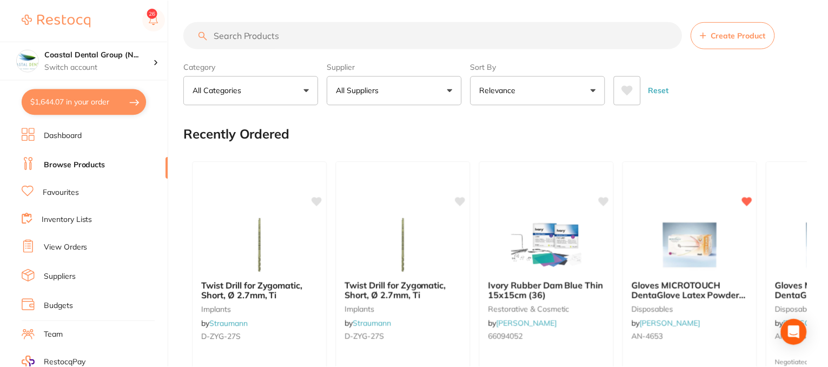
scroll to position [125, 0]
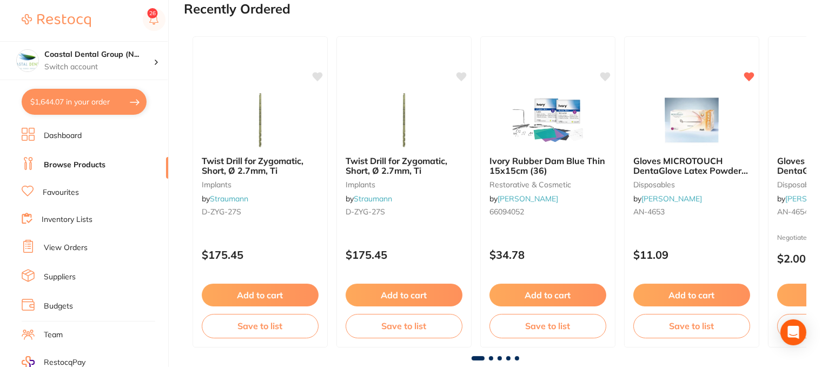
click at [80, 245] on link "View Orders" at bounding box center [66, 247] width 44 height 11
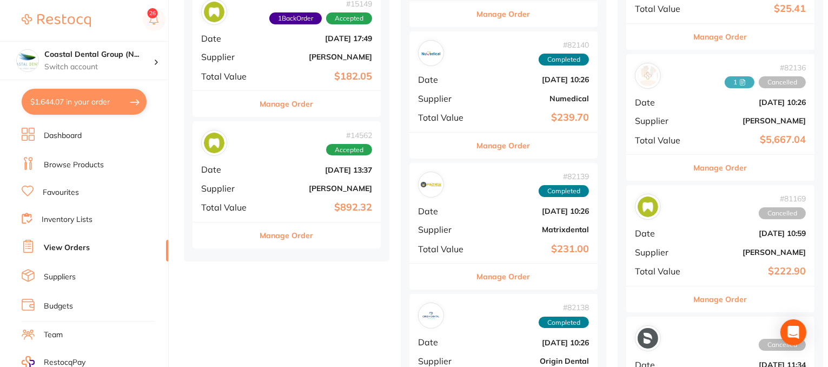
scroll to position [2489, 0]
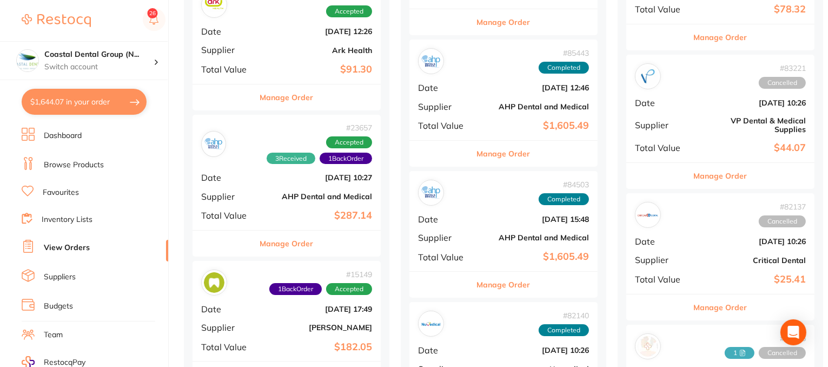
click at [296, 245] on button "Manage Order" at bounding box center [287, 243] width 54 height 26
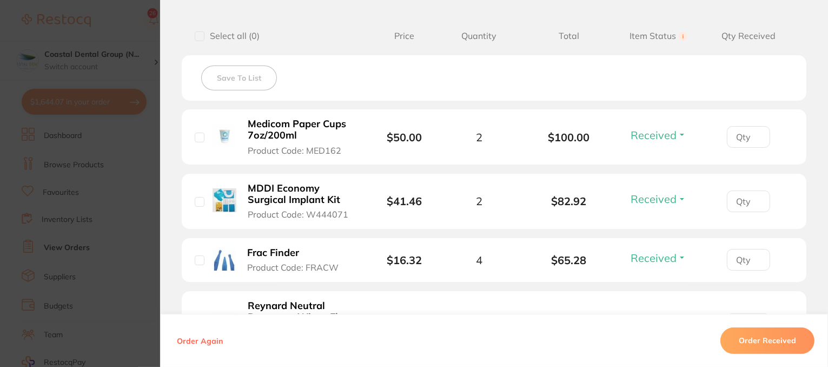
scroll to position [482, 0]
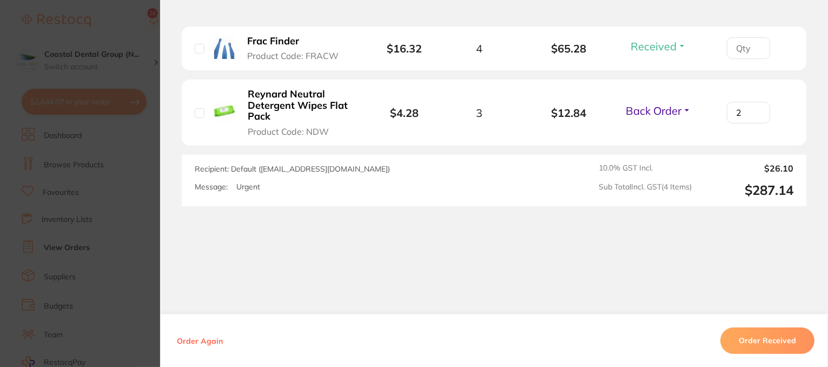
click at [748, 336] on button "Order Received" at bounding box center [768, 340] width 94 height 26
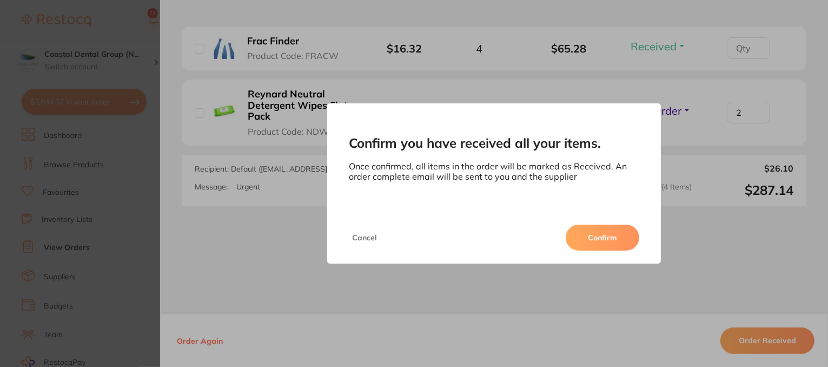
click at [612, 242] on button "Confirm" at bounding box center [603, 238] width 74 height 26
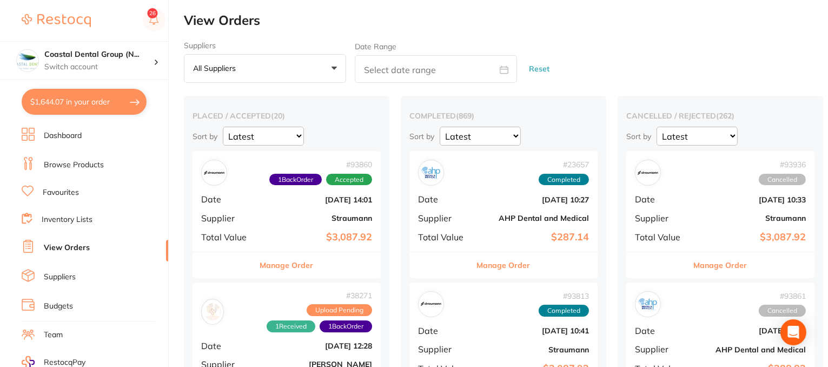
click at [293, 267] on button "Manage Order" at bounding box center [287, 265] width 54 height 26
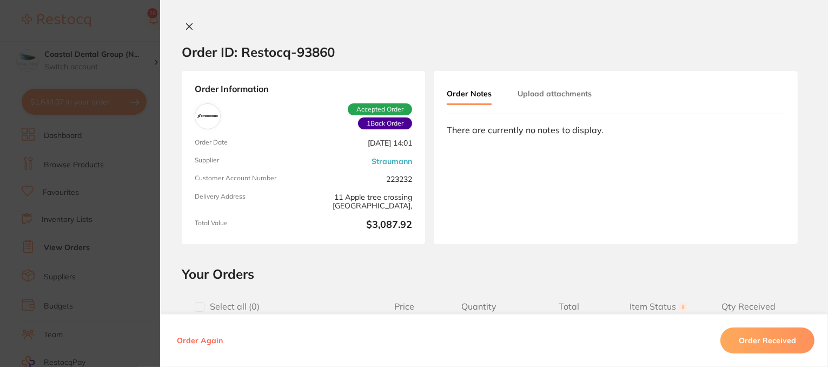
click at [541, 95] on button "Upload attachments" at bounding box center [555, 93] width 74 height 19
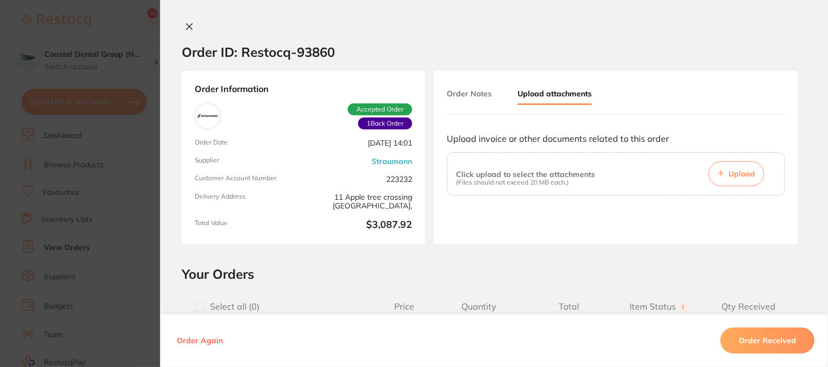
click at [186, 31] on button at bounding box center [189, 27] width 15 height 11
